Goal: Information Seeking & Learning: Learn about a topic

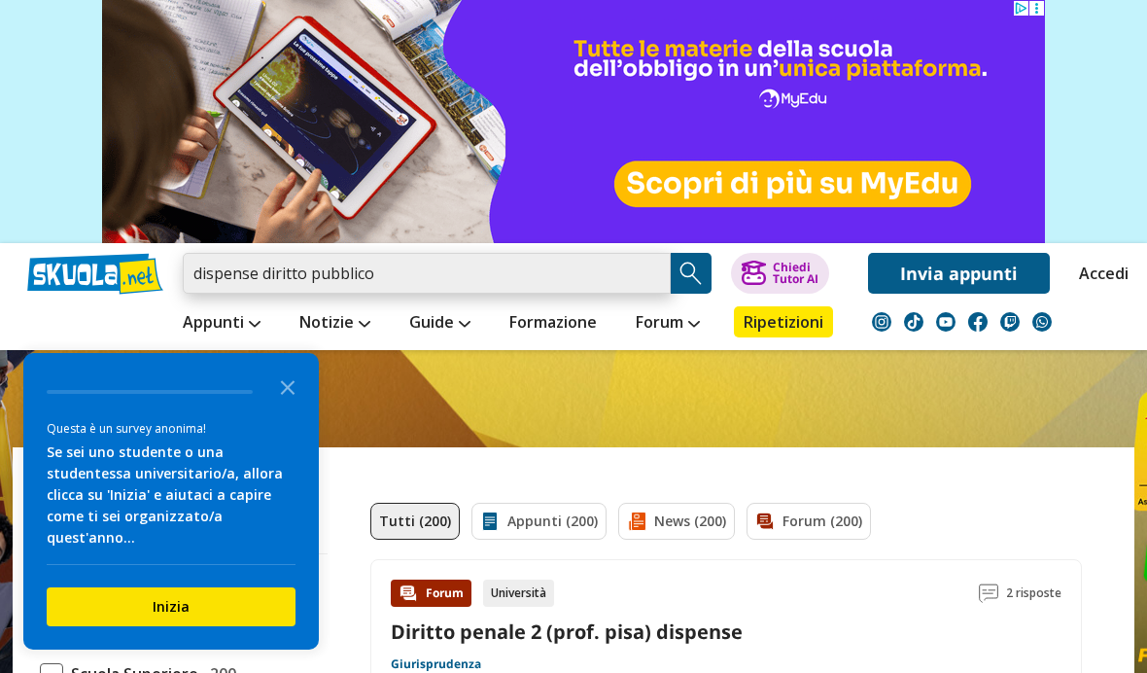
click at [465, 267] on input "dispense diritto pubblico" at bounding box center [427, 273] width 488 height 41
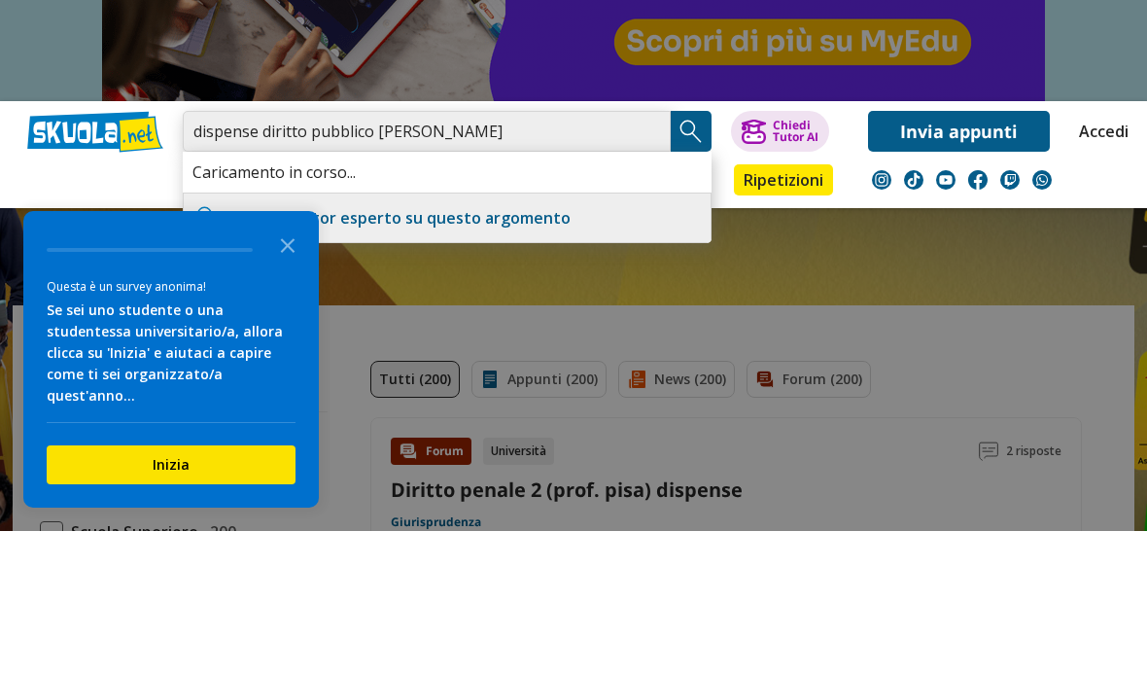
type input "dispense diritto pubblico prof Bruno"
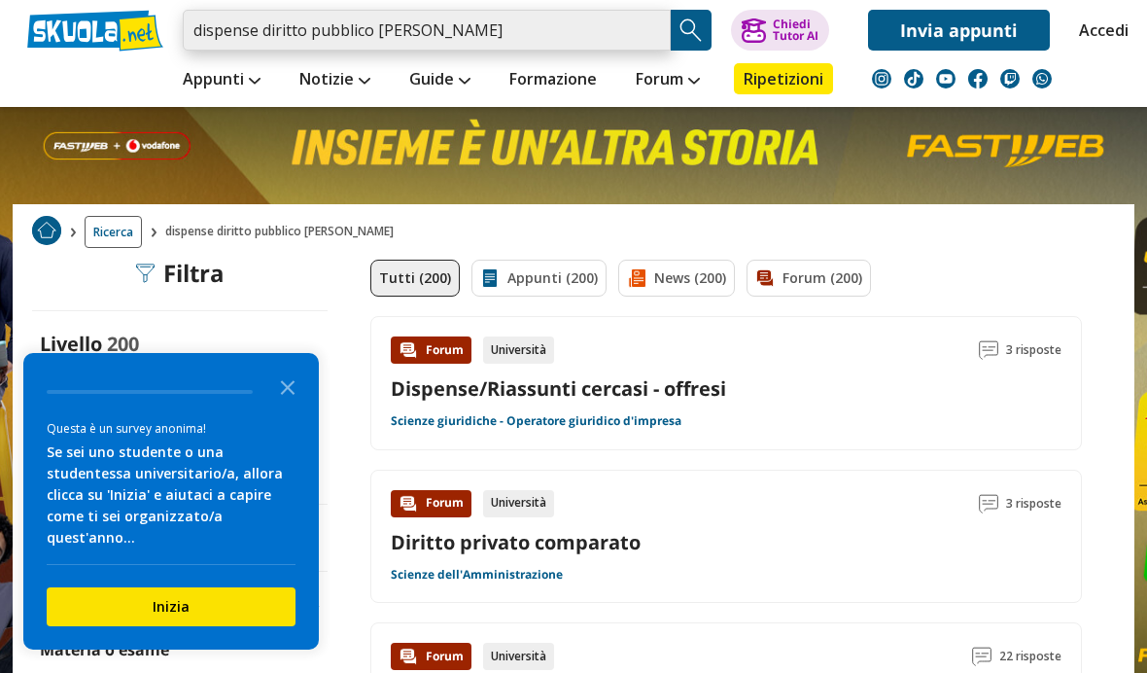
click at [546, 45] on input "dispense diritto pubblico prof bruno" at bounding box center [427, 30] width 488 height 41
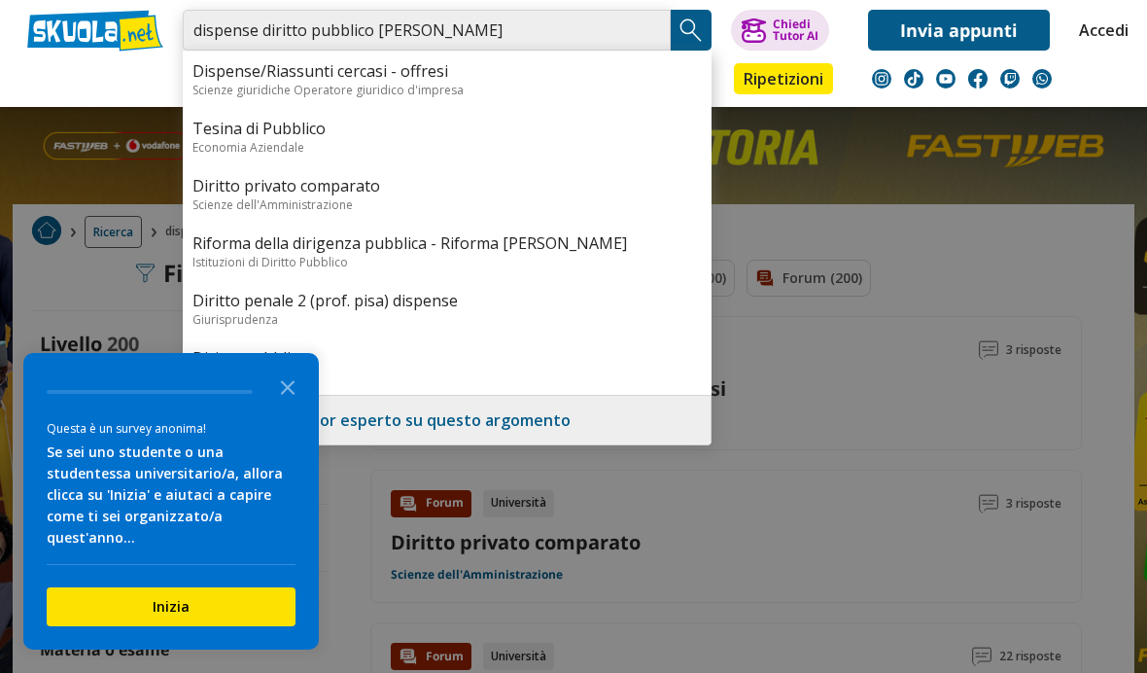
type input "dispense diritto pubblico prof angelini"
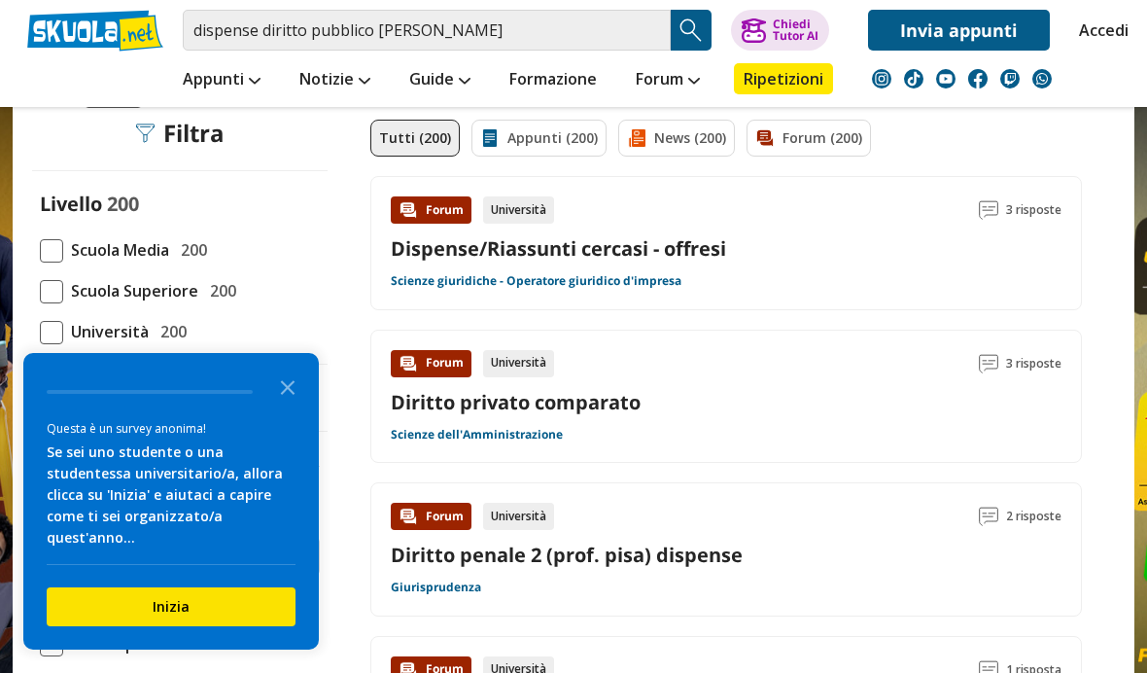
scroll to position [12, 0]
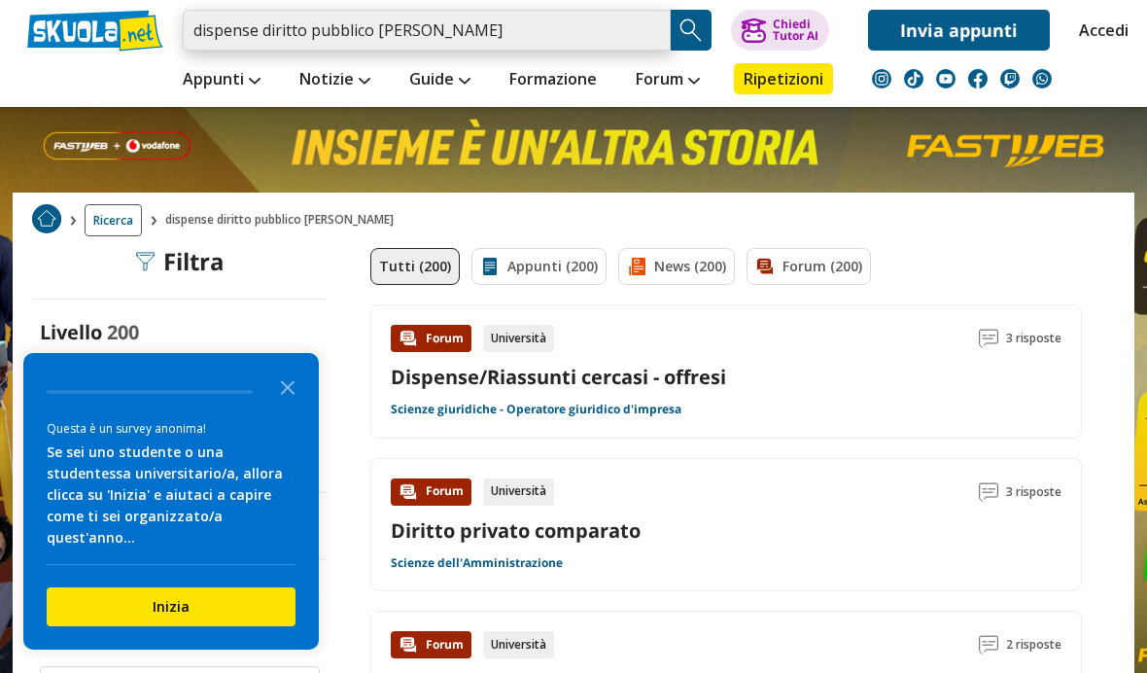
click at [662, 19] on input "dispense diritto pubblico prof angelini" at bounding box center [427, 30] width 488 height 41
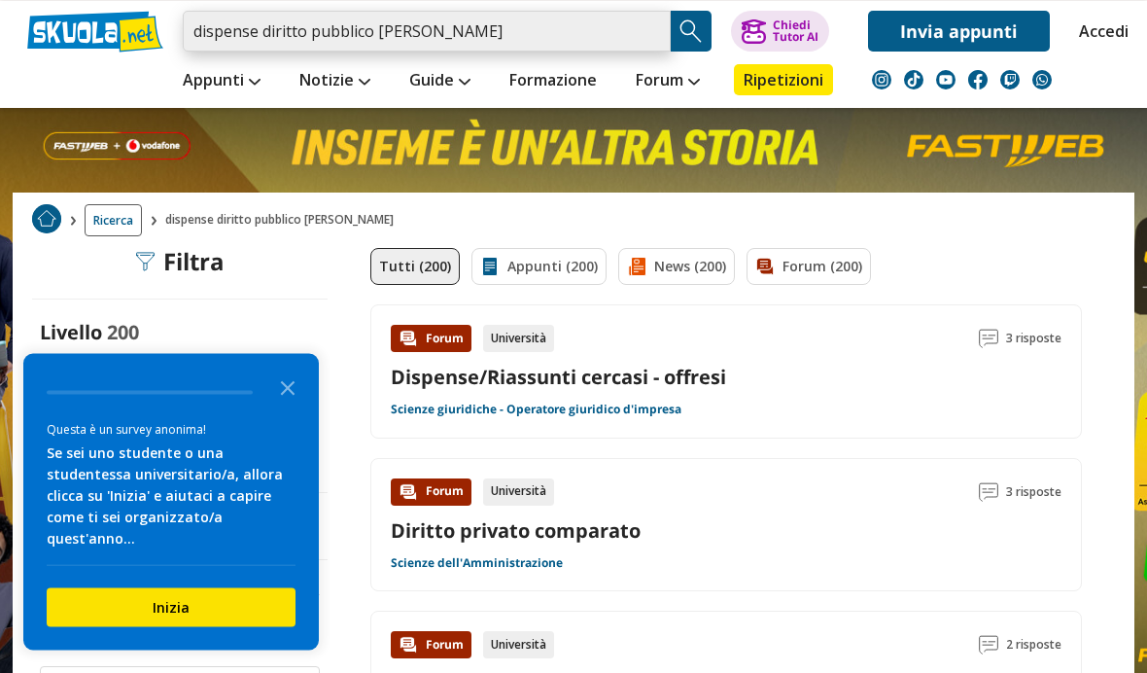
scroll to position [11, 0]
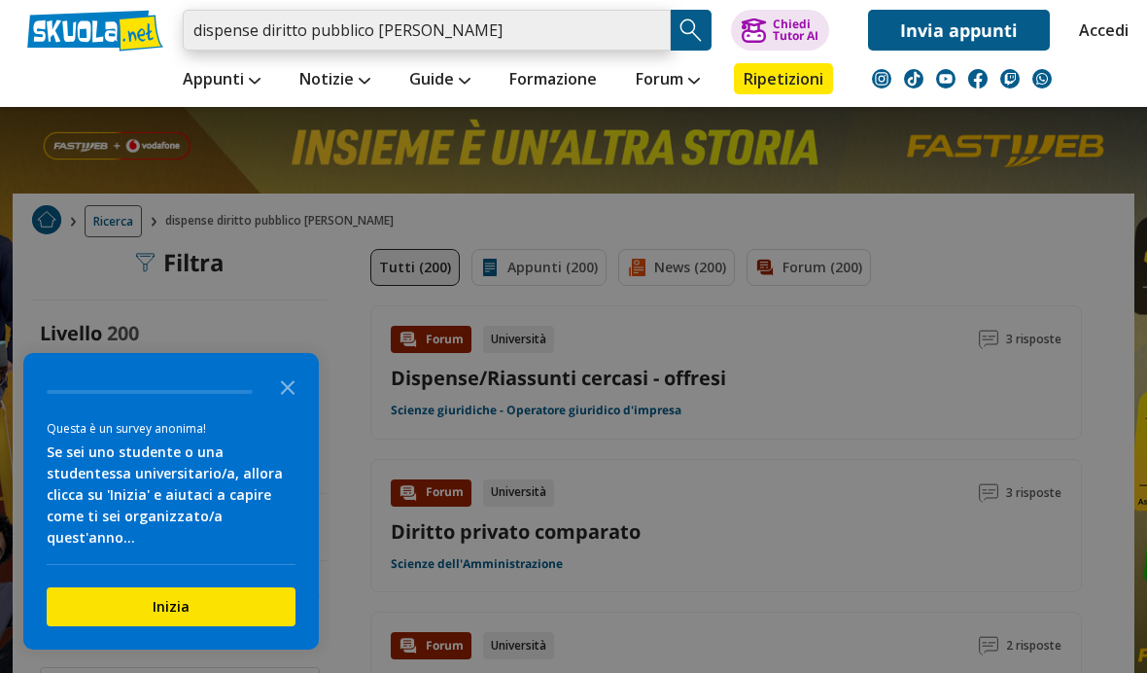
click at [650, 32] on input "dispense diritto pubblico prof angelini" at bounding box center [427, 30] width 488 height 41
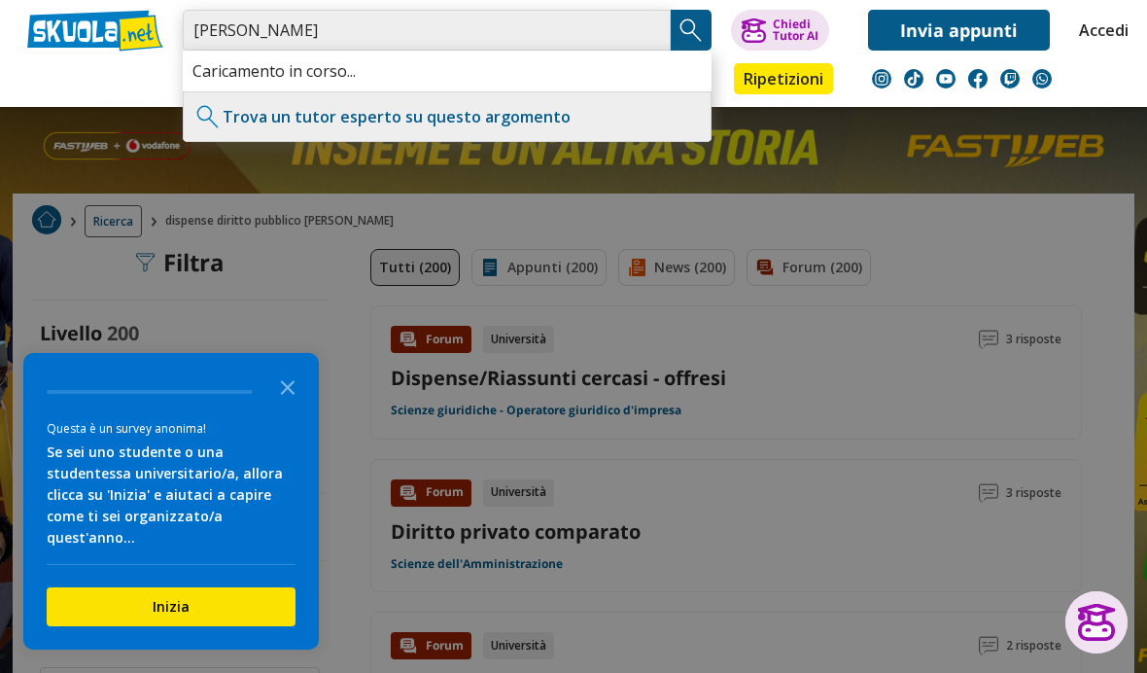
type input "Francesca Filomena angelini"
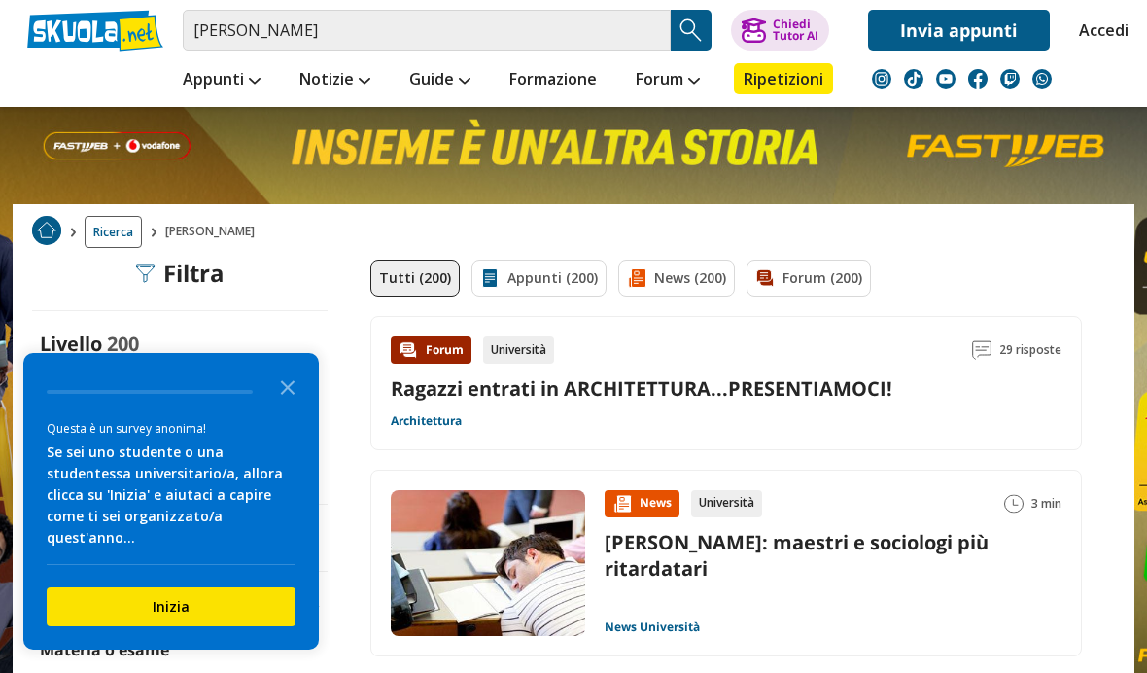
click at [641, 37] on input "francesca filomena angelini" at bounding box center [427, 30] width 488 height 41
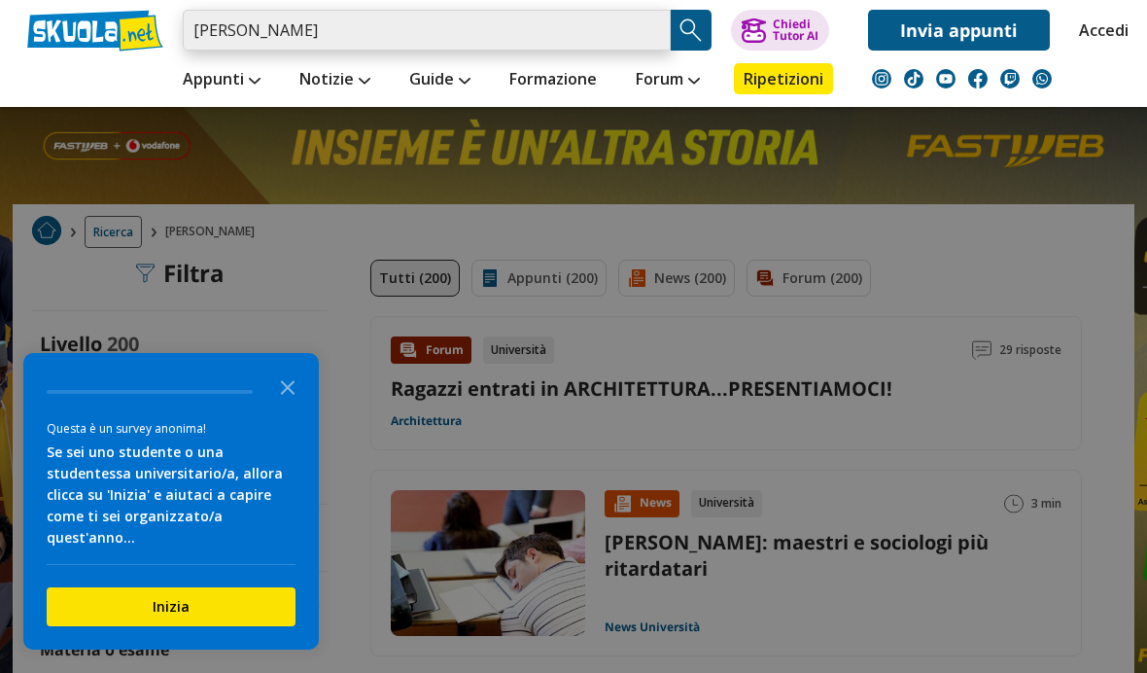
click at [665, 31] on input "francesca filomena angelini" at bounding box center [427, 30] width 488 height 41
click at [623, 29] on input "francesca filomena angelini" at bounding box center [427, 30] width 488 height 41
click at [653, 19] on input "francesca filomena angelini" at bounding box center [427, 30] width 488 height 41
click at [663, 25] on input "francesca filomena angelini" at bounding box center [427, 30] width 488 height 41
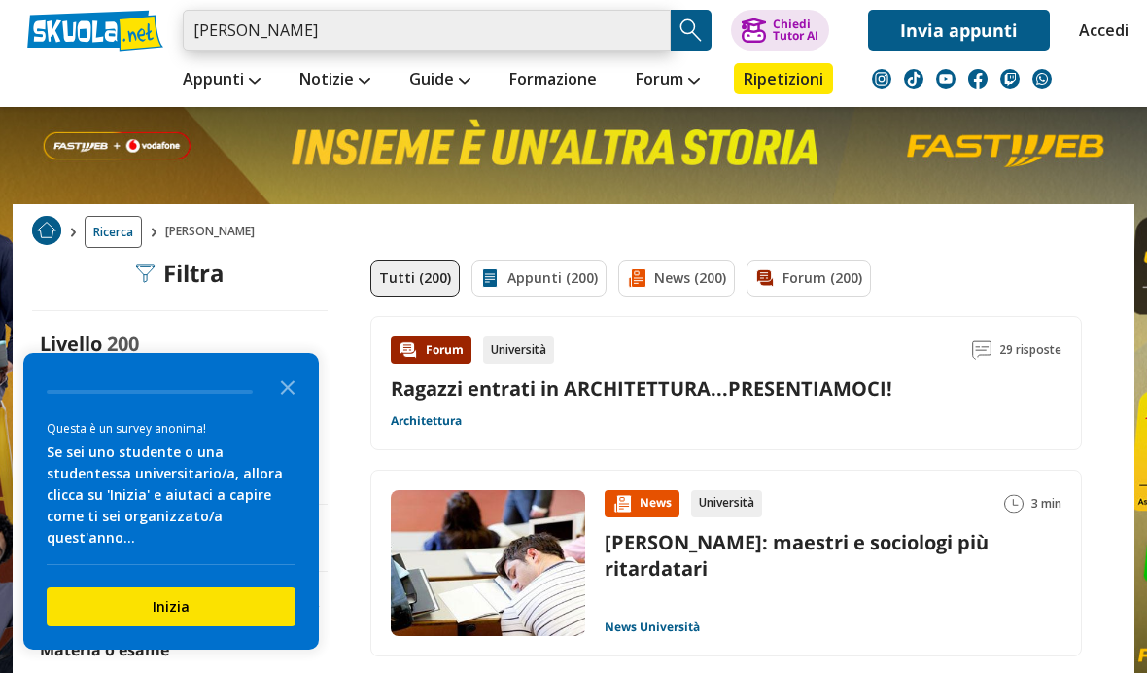
click at [661, 30] on input "francesca filomena angelini" at bounding box center [427, 30] width 488 height 41
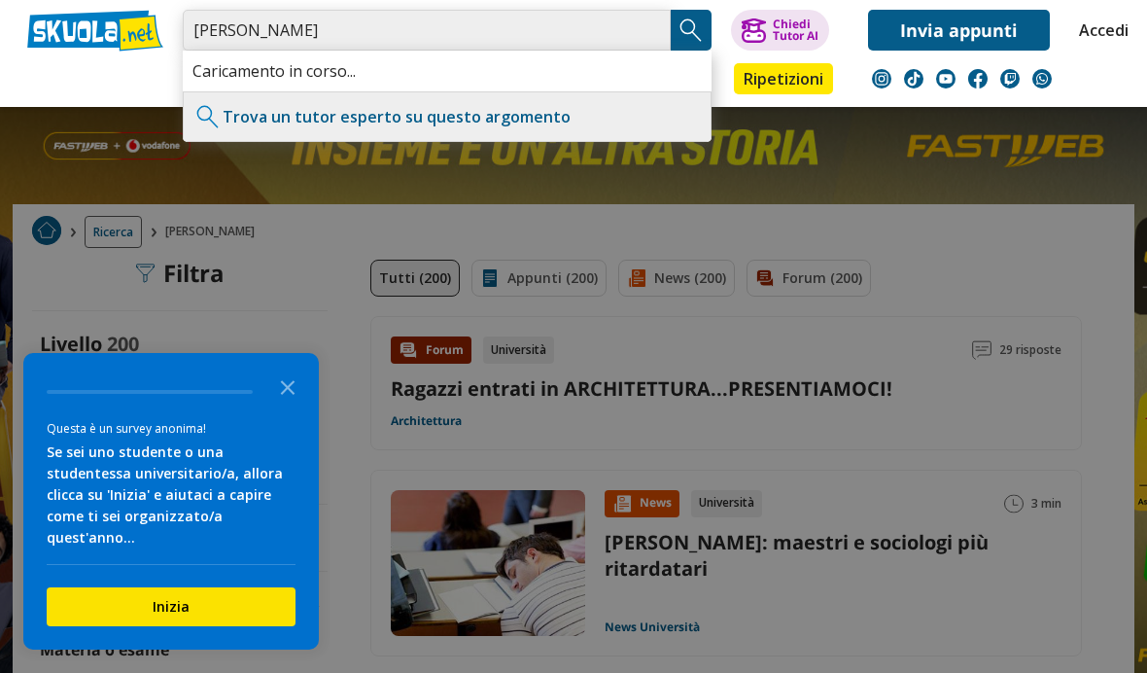
type input "Rosa Lombardi"
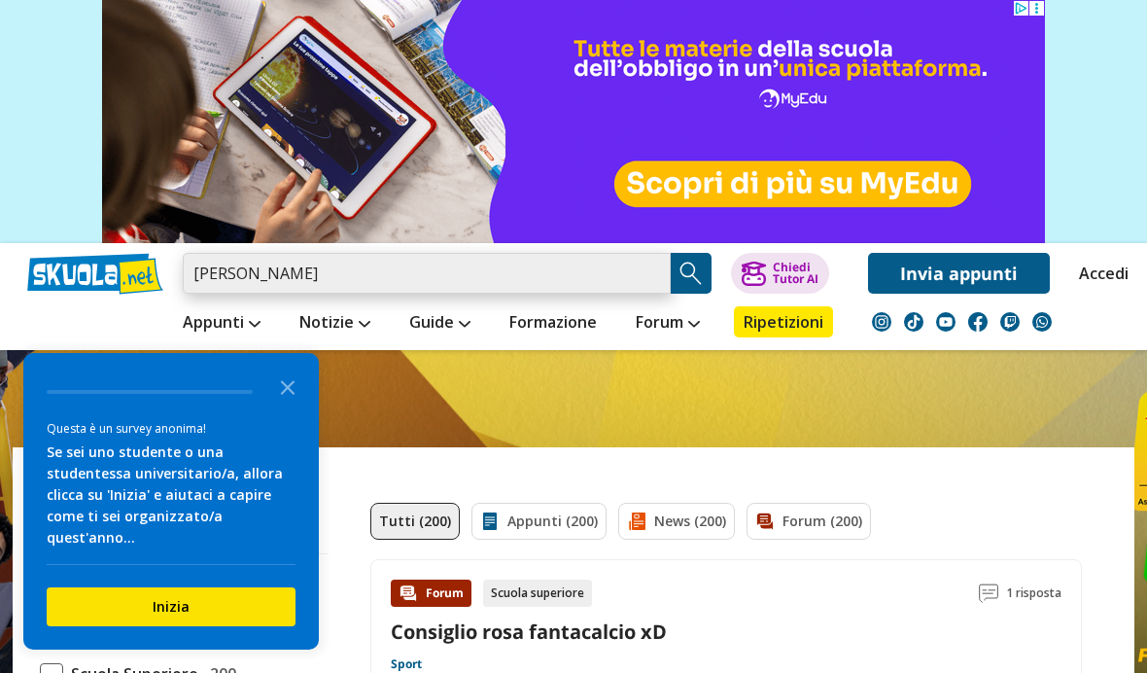
click at [539, 284] on input "[PERSON_NAME]" at bounding box center [427, 273] width 488 height 41
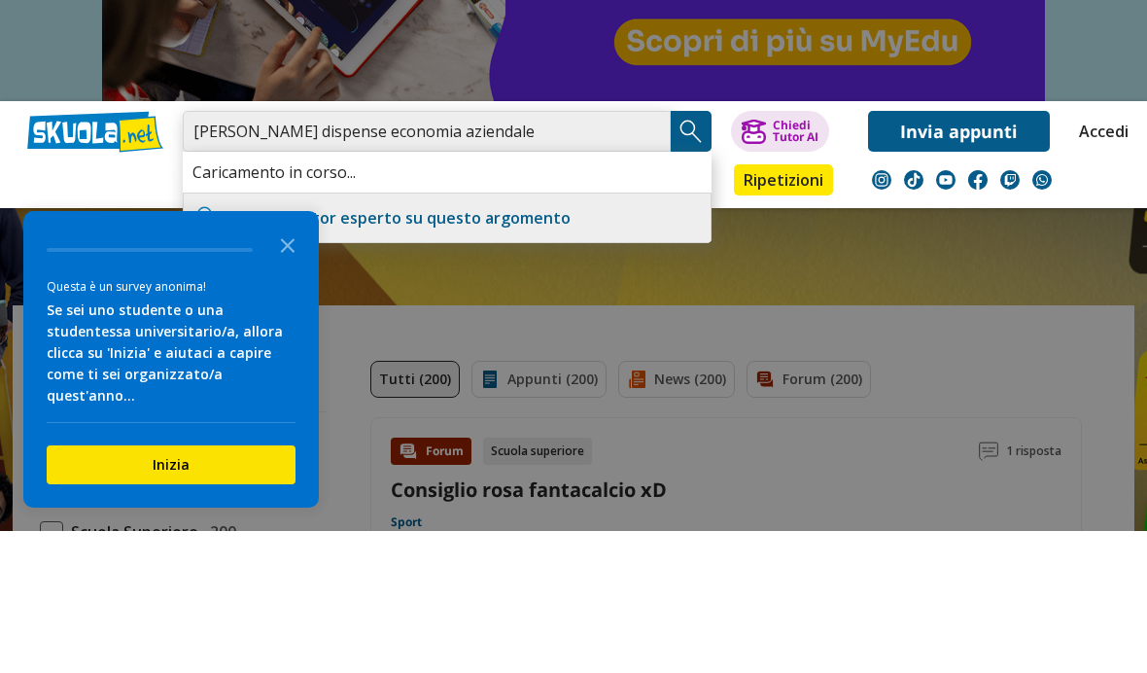
type input "[PERSON_NAME] dispense economia aziendale"
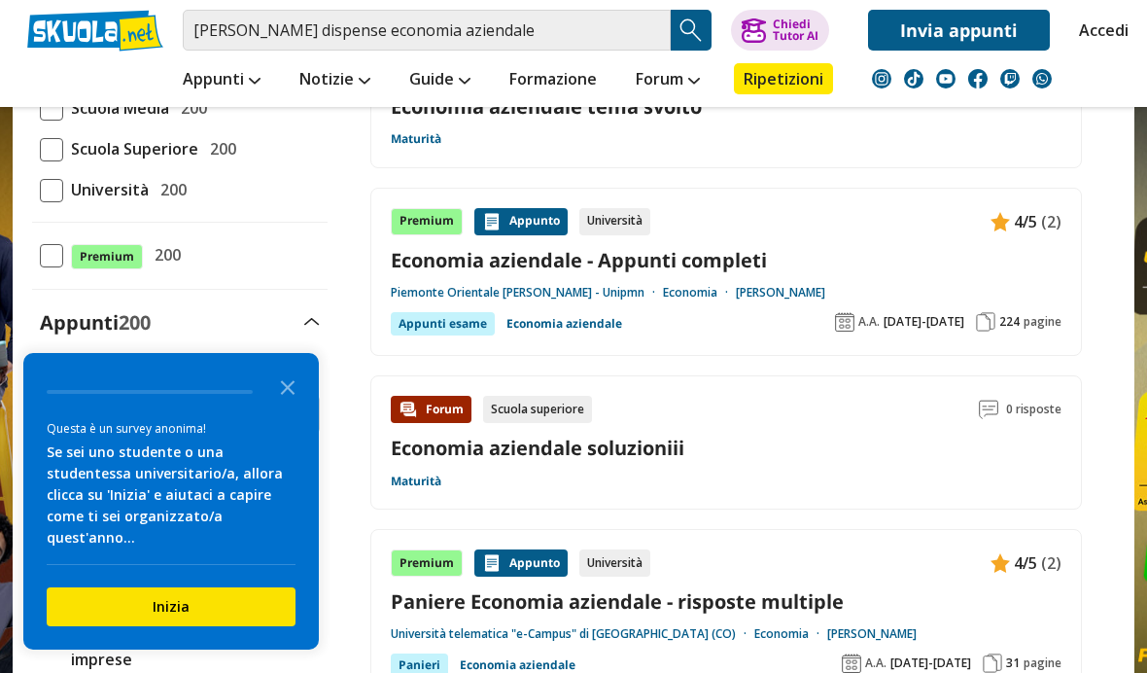
scroll to position [280, 0]
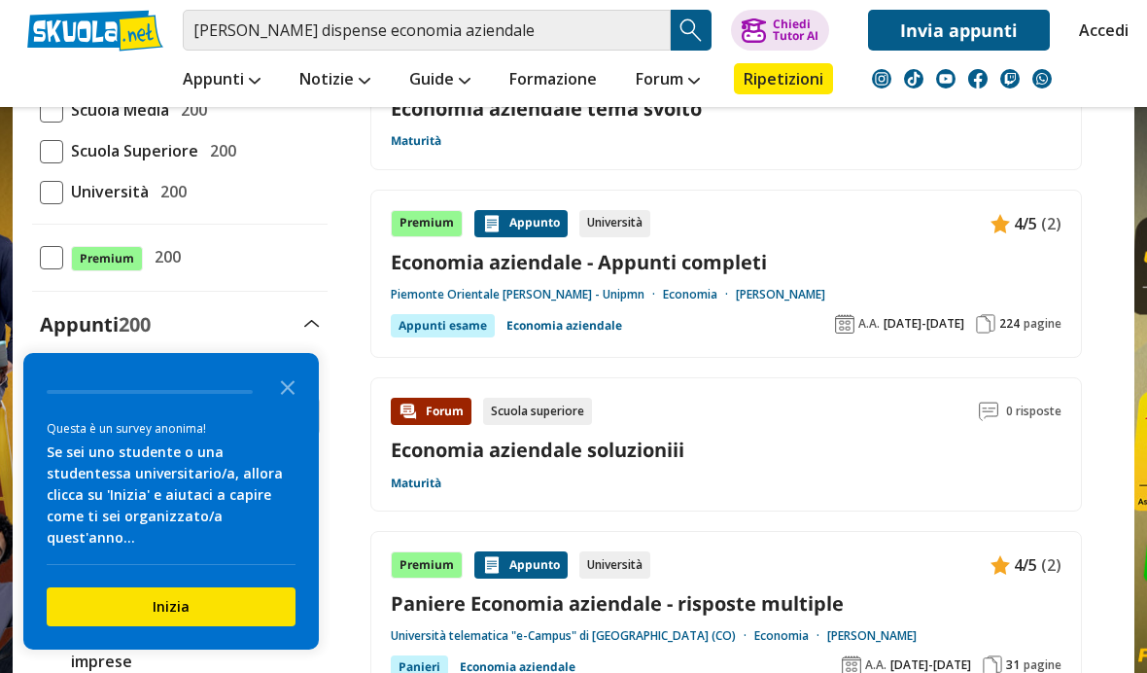
click at [892, 251] on link "Economia aziendale - Appunti completi" at bounding box center [726, 262] width 671 height 26
